Goal: Task Accomplishment & Management: Manage account settings

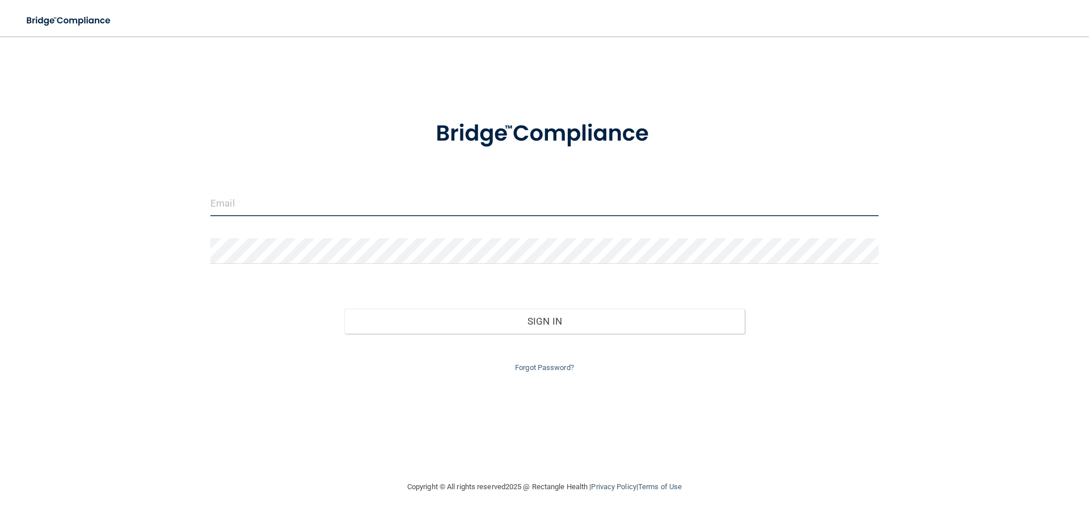
click at [263, 200] on input "email" at bounding box center [544, 204] width 668 height 26
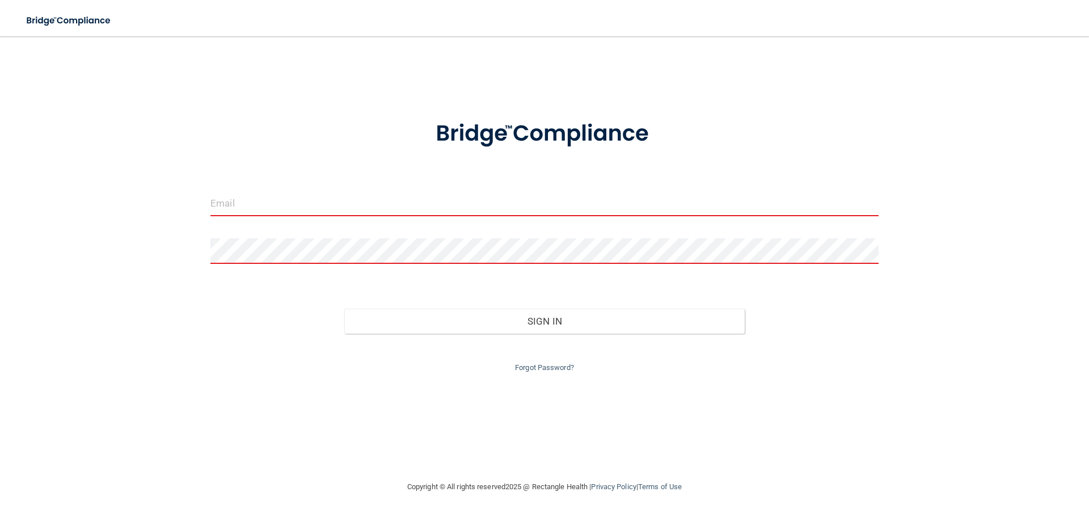
click at [547, 194] on input "email" at bounding box center [544, 204] width 668 height 26
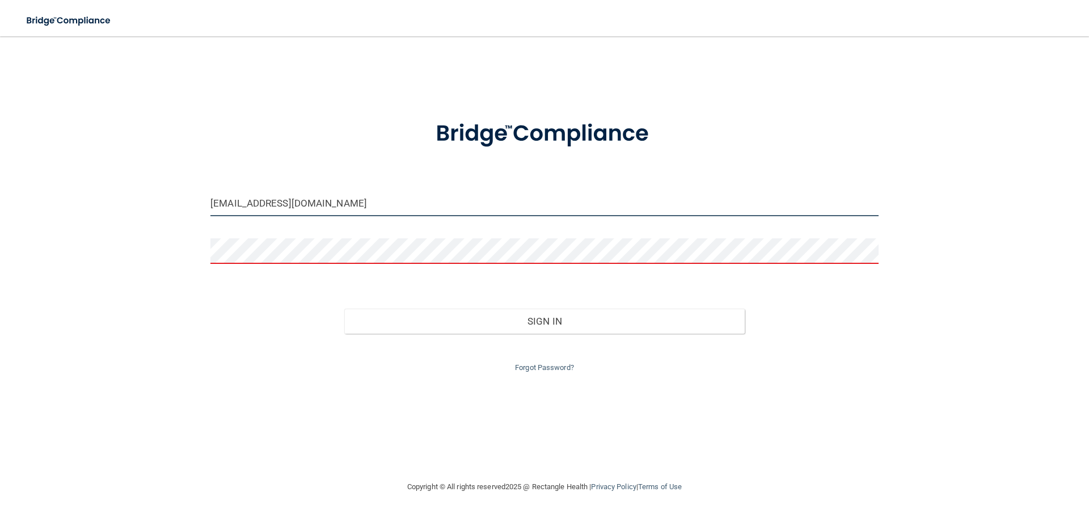
type input "[EMAIL_ADDRESS][DOMAIN_NAME]"
click at [551, 367] on link "Forgot Password?" at bounding box center [544, 367] width 59 height 9
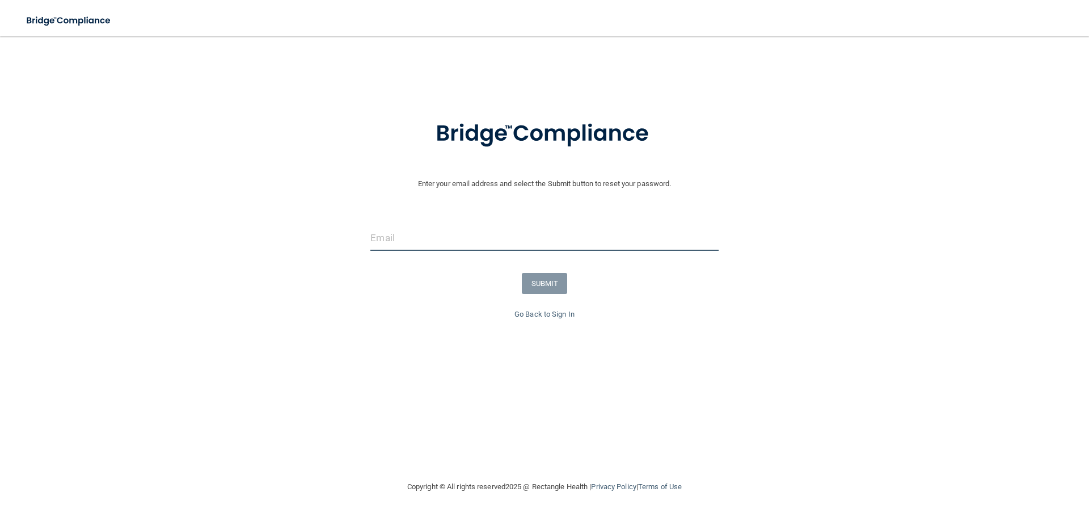
click at [420, 241] on input "email" at bounding box center [544, 238] width 348 height 26
type input "[EMAIL_ADDRESS][DOMAIN_NAME]"
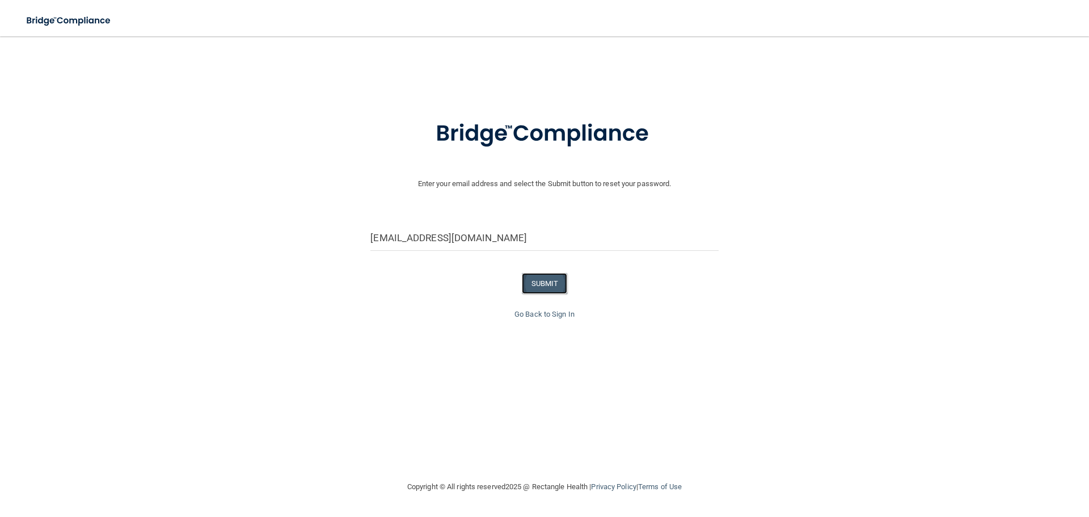
click at [538, 281] on button "SUBMIT" at bounding box center [545, 283] width 46 height 21
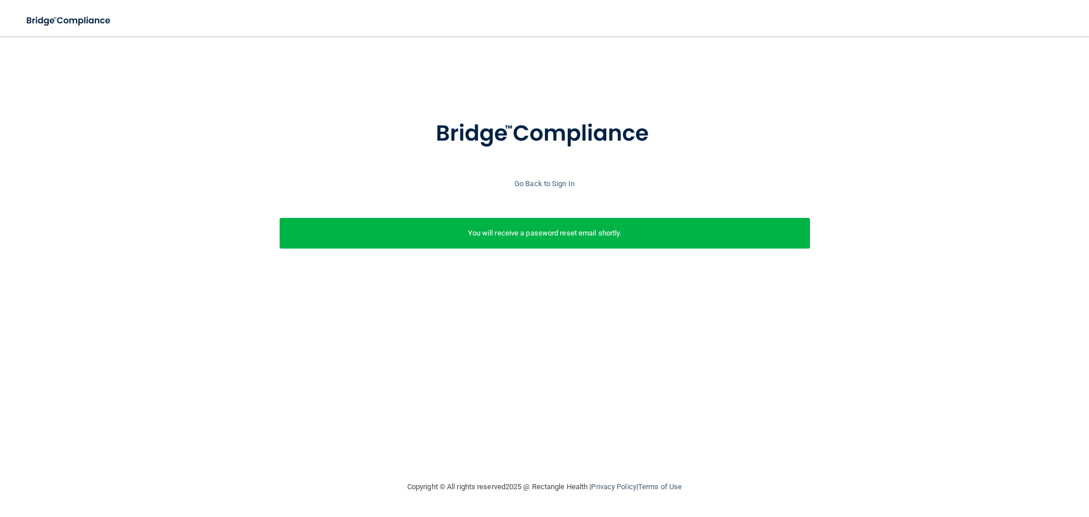
click at [520, 235] on p "You will receive a password reset email shortly." at bounding box center [544, 233] width 513 height 14
click at [539, 234] on p "You will receive a password reset email shortly." at bounding box center [544, 233] width 513 height 14
click at [537, 184] on link "Go Back to Sign In" at bounding box center [544, 183] width 60 height 9
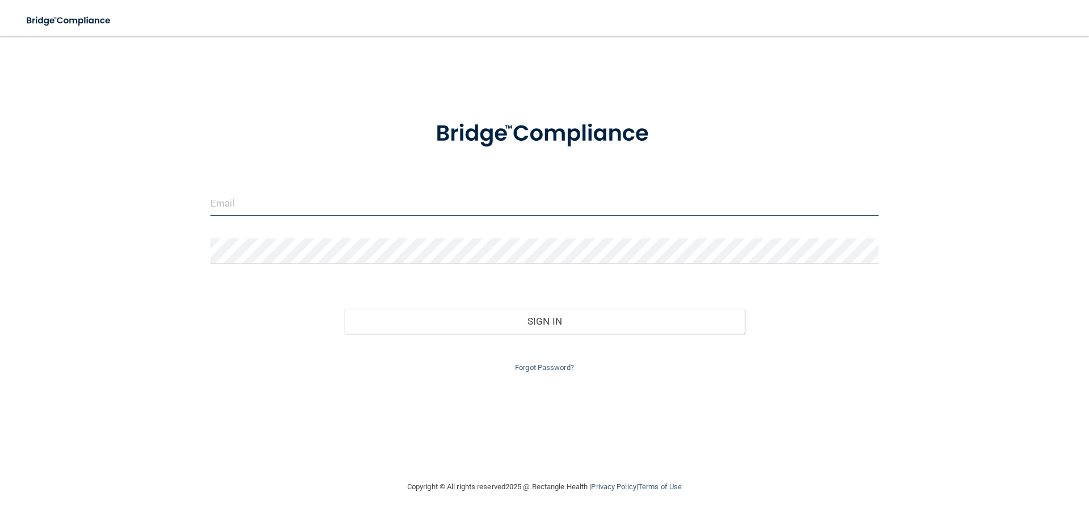
click at [379, 198] on input "email" at bounding box center [544, 204] width 668 height 26
